Goal: Find contact information: Find contact information

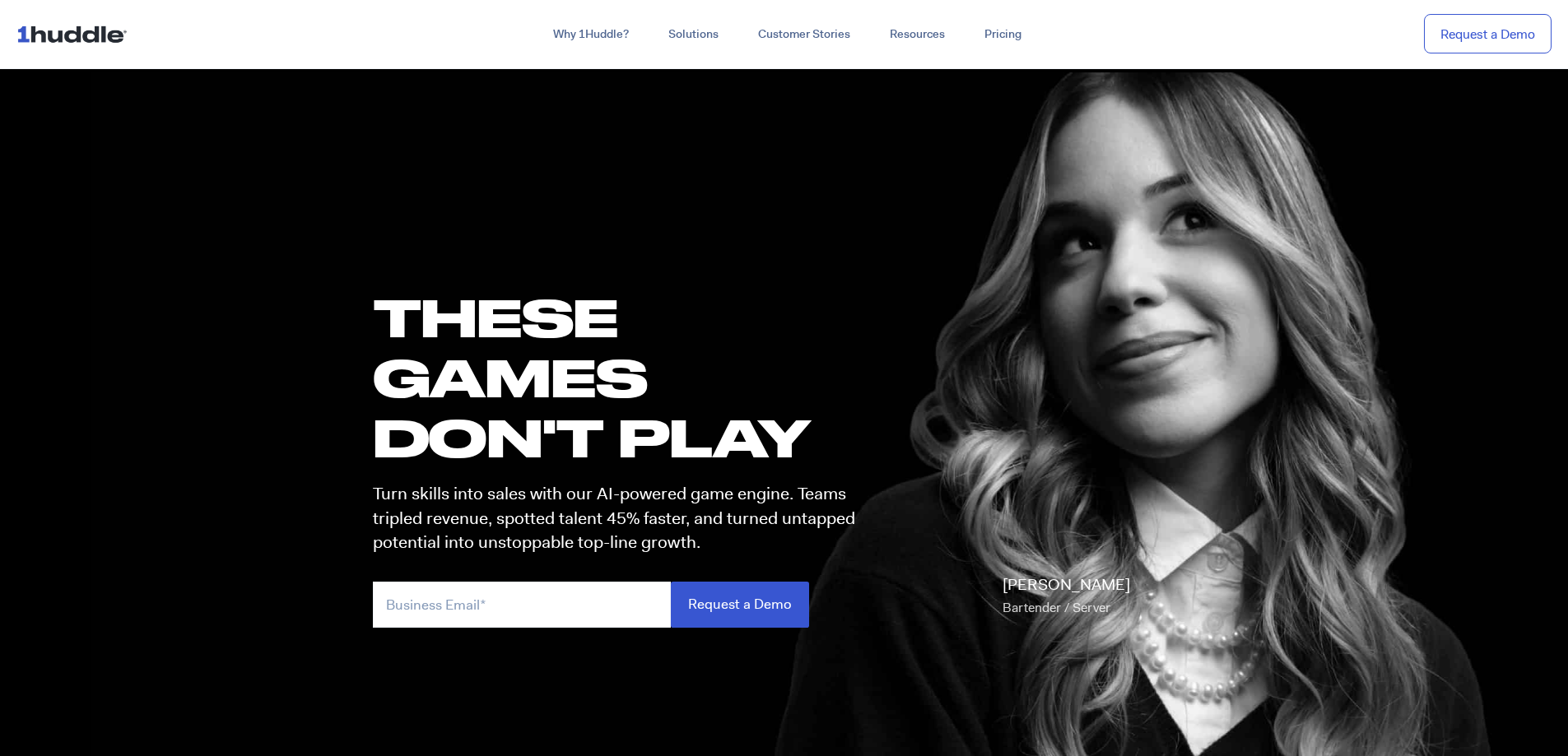
click at [256, 427] on section "these GAMES DON'T PLAY Turn skills into sales with our AI-powered game engine. …" at bounding box center [784, 451] width 1568 height 771
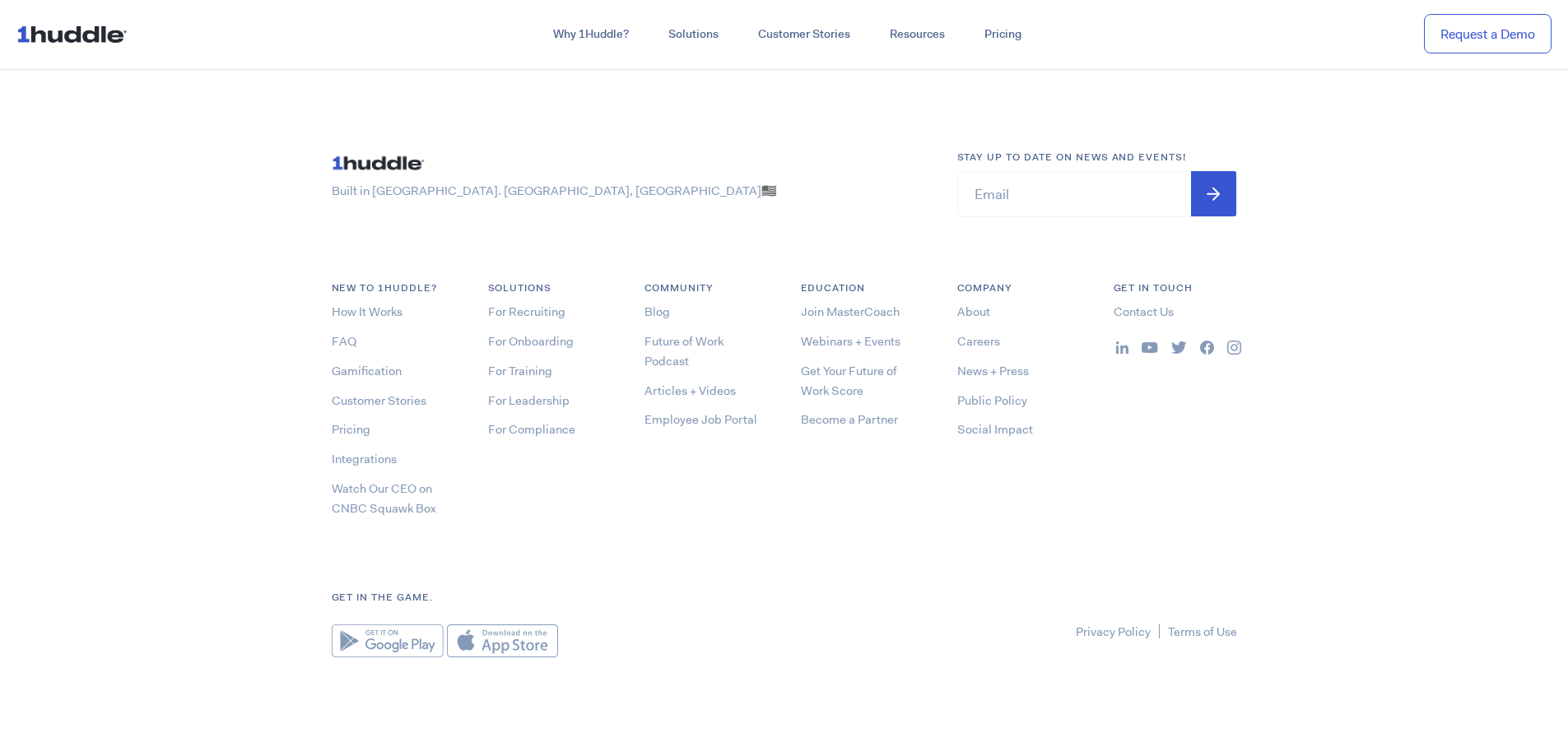
click at [228, 518] on footer "Built in Brick City. Newark, NJ 🇺🇸 Stay up to date on news and events! Email * …" at bounding box center [784, 403] width 1568 height 665
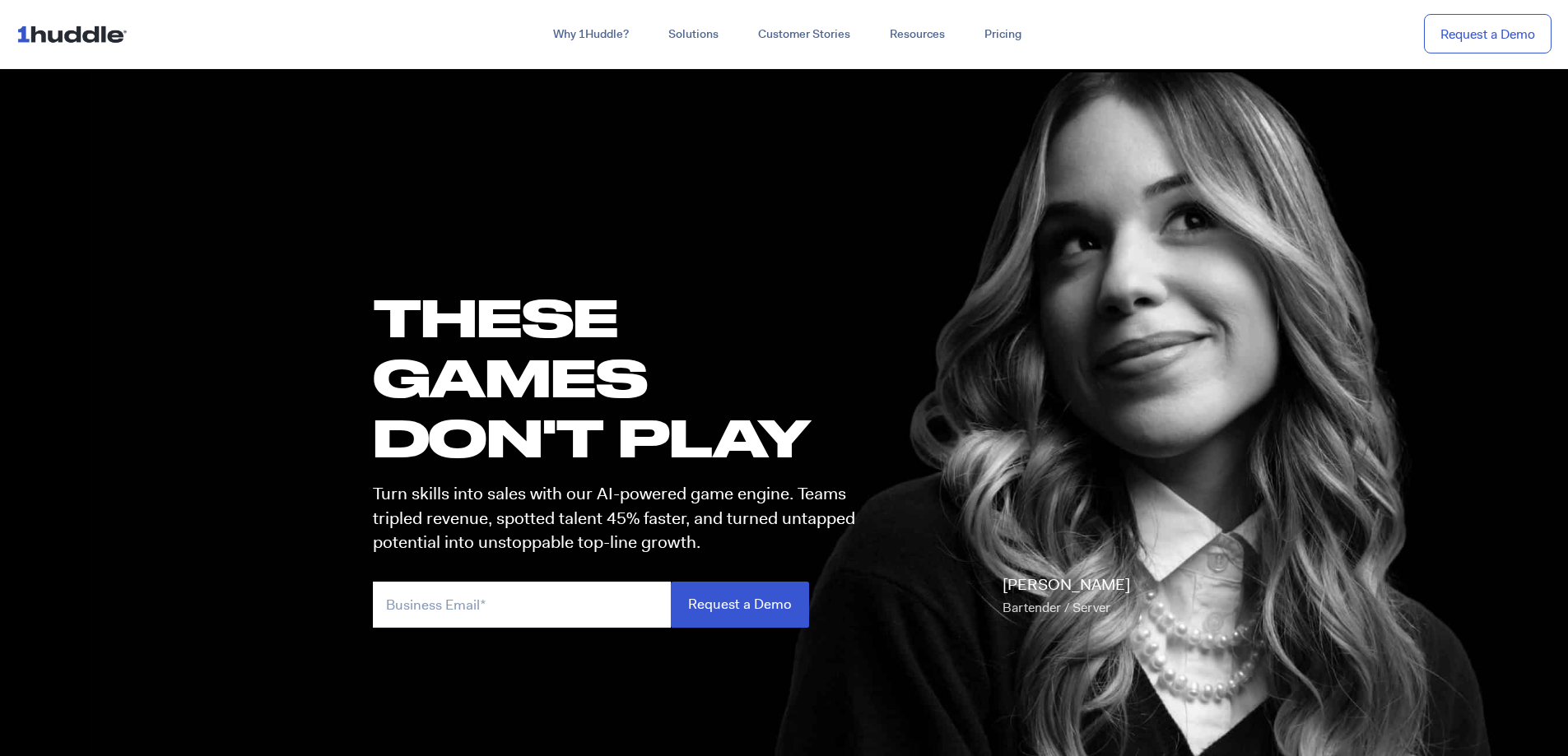
click at [228, 509] on section "these GAMES DON'T PLAY Turn skills into sales with our AI-powered game engine. …" at bounding box center [784, 451] width 1568 height 771
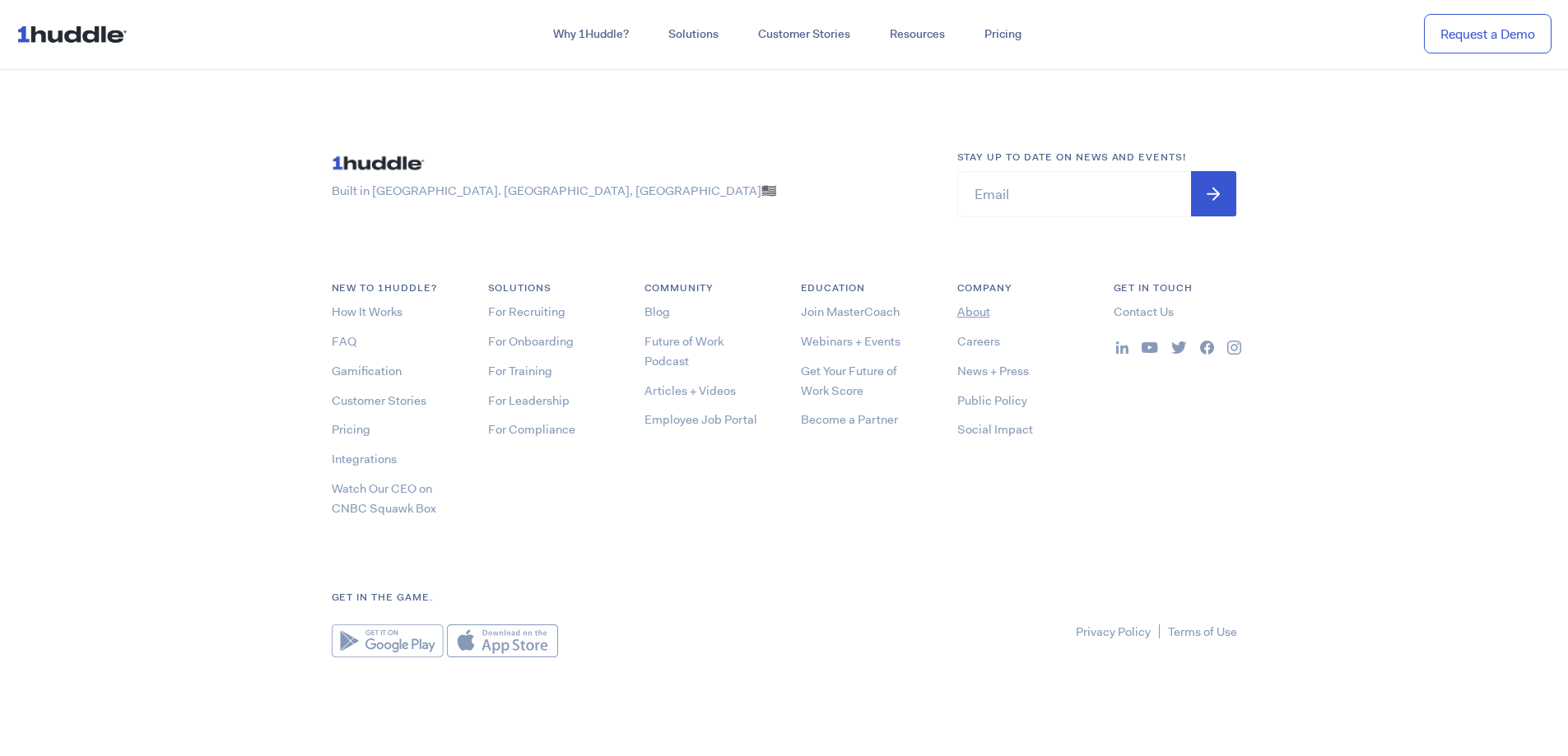
click at [962, 311] on link "About" at bounding box center [973, 311] width 33 height 16
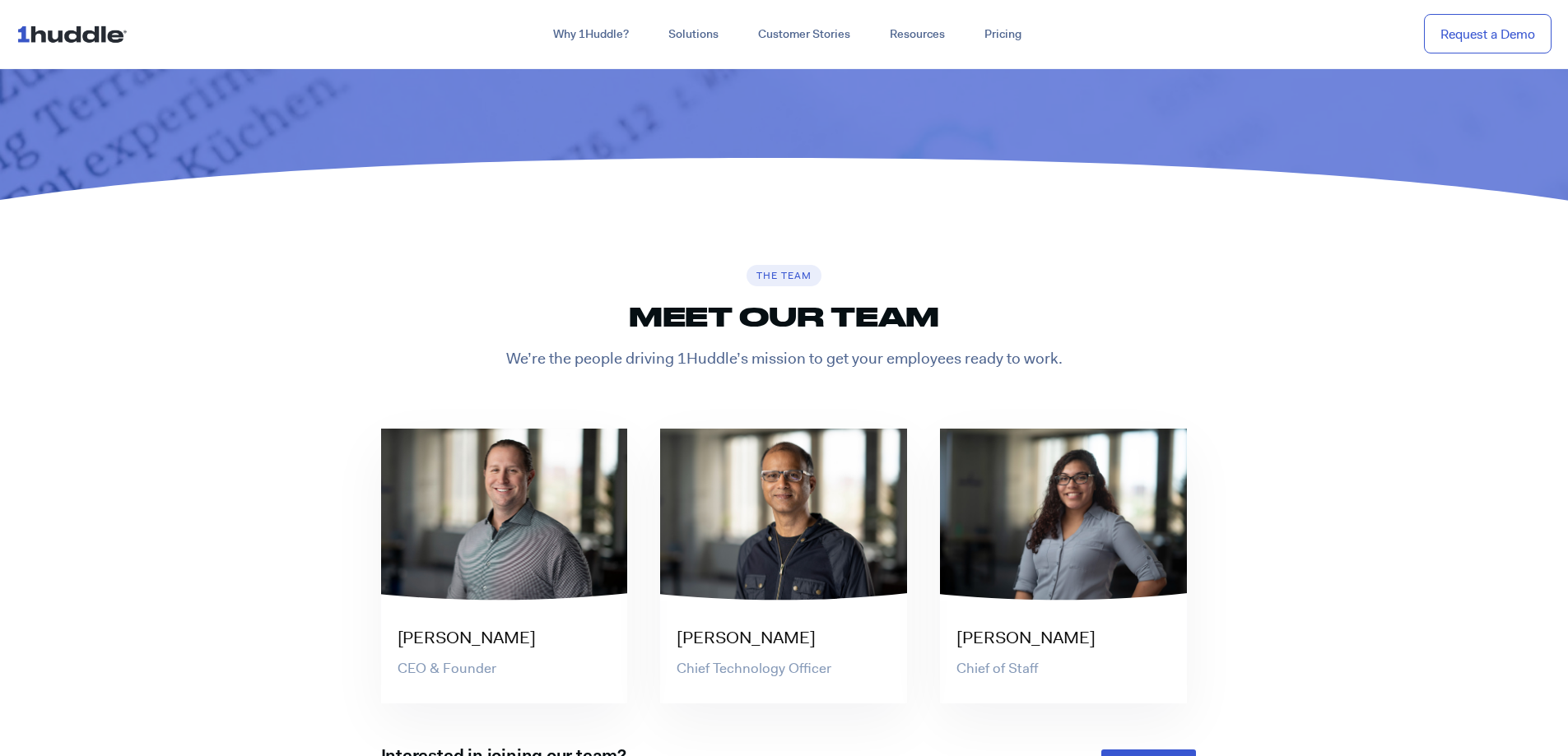
scroll to position [3372, 0]
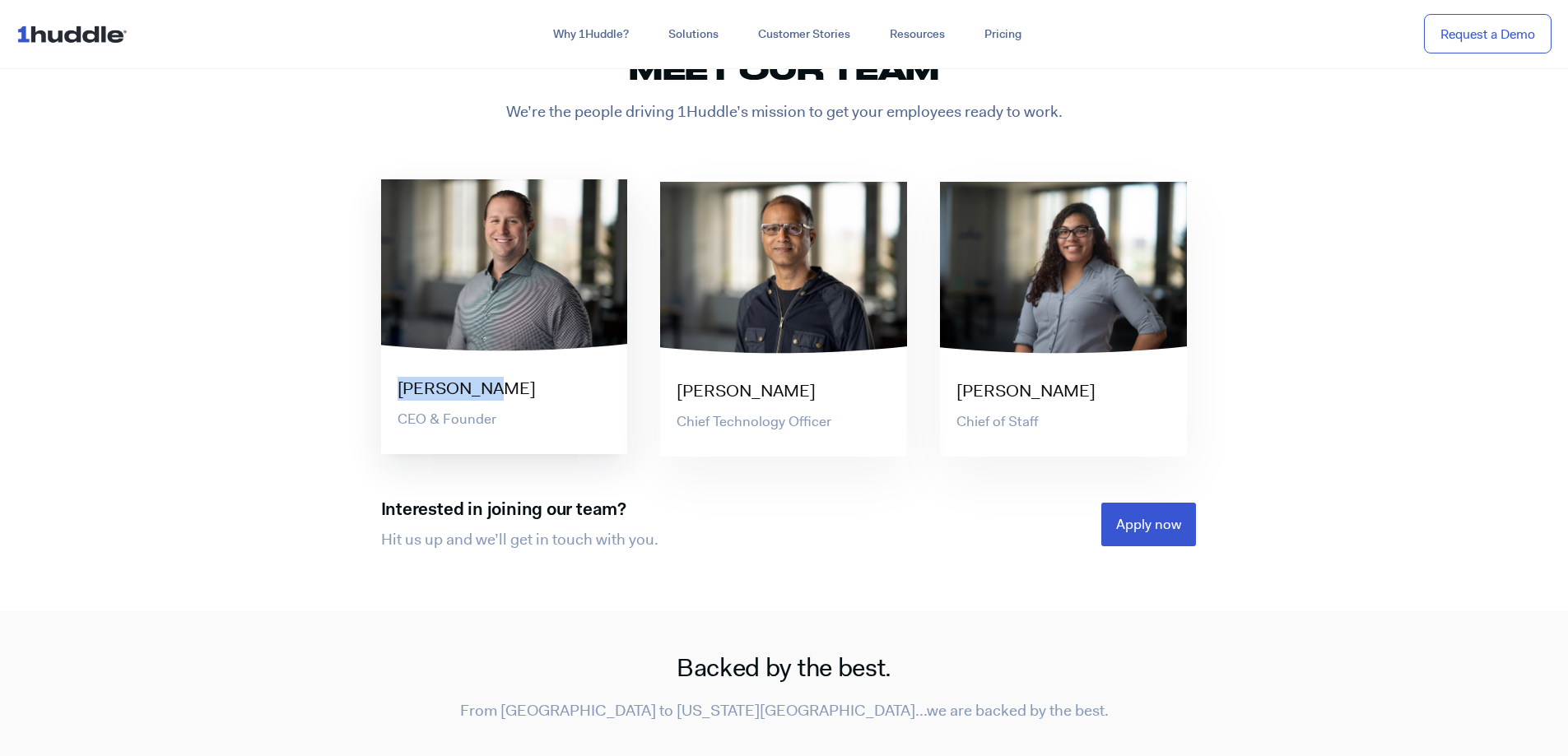
drag, startPoint x: 389, startPoint y: 388, endPoint x: 519, endPoint y: 394, distance: 130.1
click at [519, 394] on div "[PERSON_NAME]" at bounding box center [504, 381] width 247 height 41
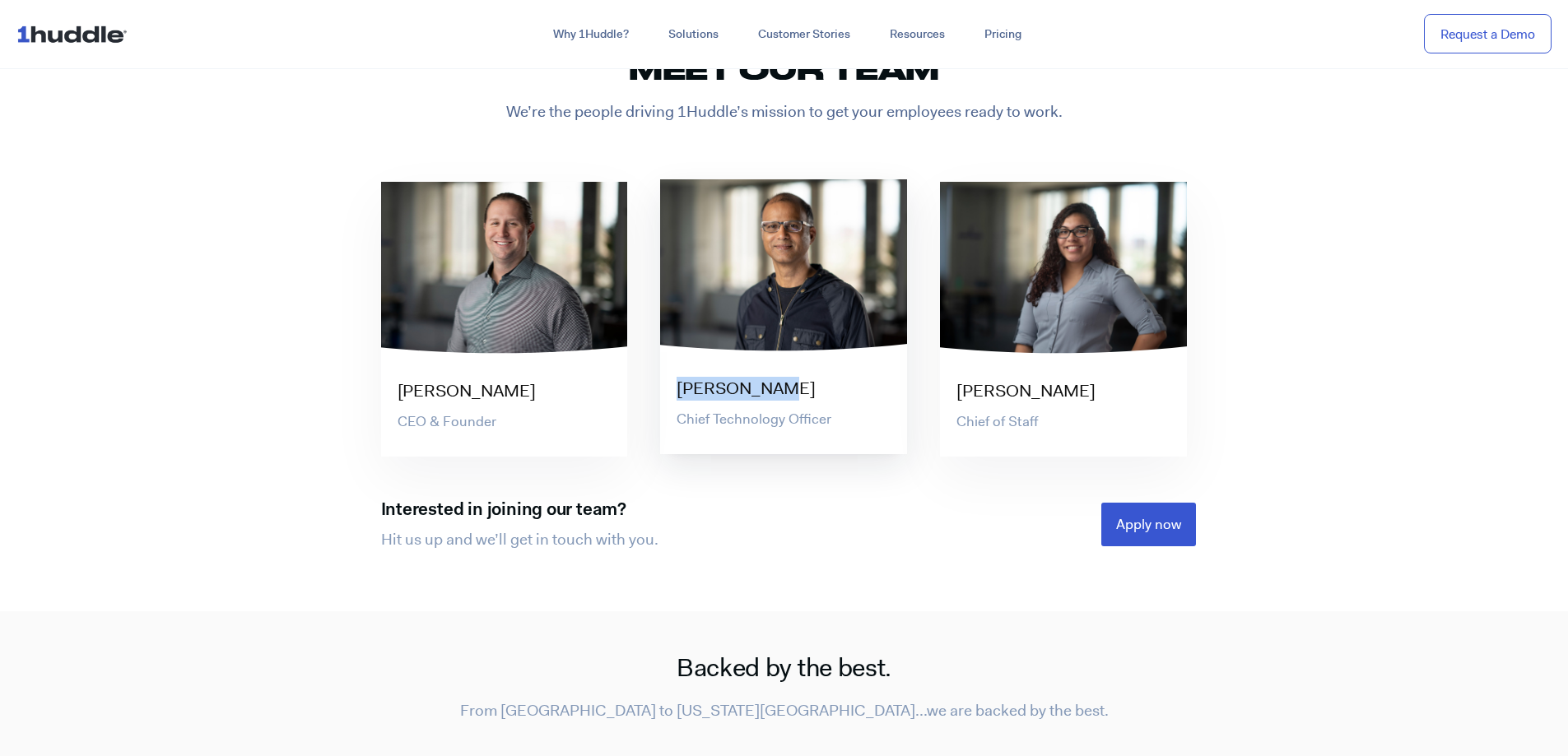
drag, startPoint x: 667, startPoint y: 386, endPoint x: 846, endPoint y: 402, distance: 179.7
click at [846, 402] on div "[PERSON_NAME] Chief Technology Officer" at bounding box center [783, 315] width 247 height 274
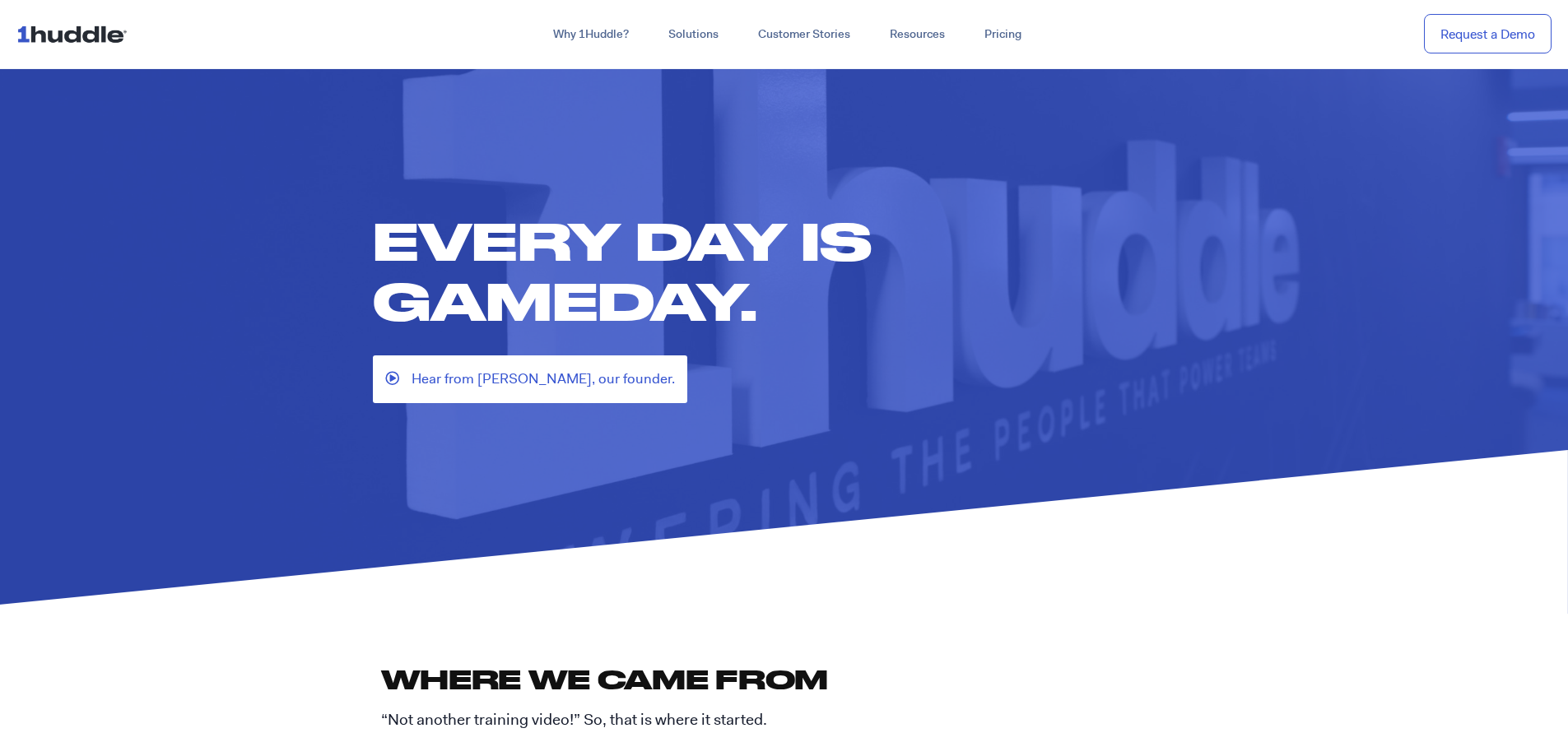
scroll to position [411, 0]
